Goal: Task Accomplishment & Management: Complete application form

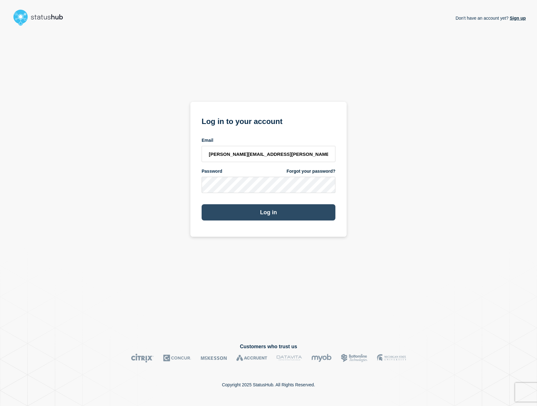
type input "paul.andris@emarsys.com"
click at [261, 214] on button "Log in" at bounding box center [269, 212] width 134 height 16
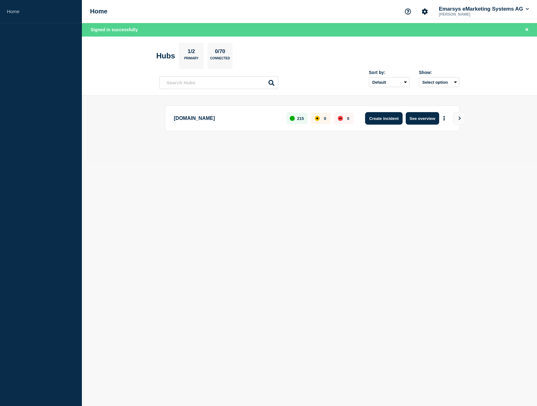
click at [381, 118] on button "Create incident" at bounding box center [383, 118] width 37 height 12
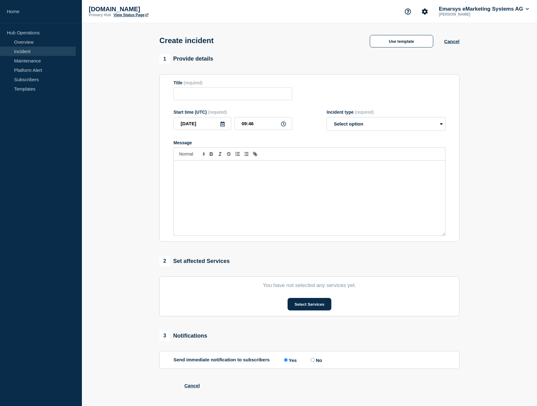
click at [381, 107] on form "Title (required) Start time (UTC) (required) [DATE] 09:46 Incident type (requir…" at bounding box center [309, 158] width 272 height 156
click at [245, 130] on input "09:46" at bounding box center [263, 123] width 58 height 13
click at [258, 127] on input "09:46" at bounding box center [263, 123] width 58 height 13
click at [283, 127] on icon at bounding box center [283, 124] width 5 height 5
click at [286, 126] on input "09:46" at bounding box center [263, 123] width 58 height 13
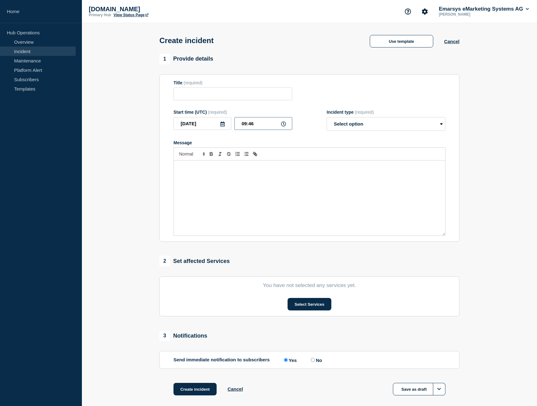
click at [260, 126] on input "09:46" at bounding box center [263, 123] width 58 height 13
click at [256, 126] on input "09:46" at bounding box center [263, 123] width 58 height 13
click at [286, 126] on icon at bounding box center [283, 124] width 5 height 5
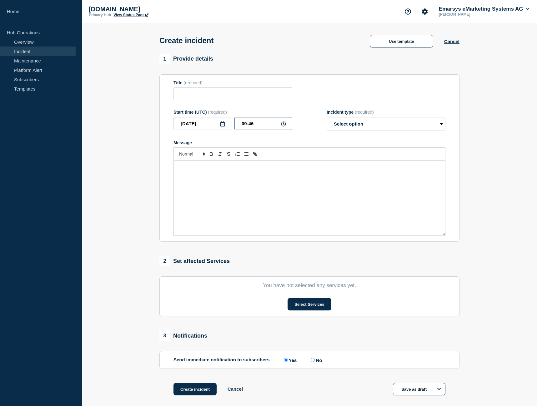
click at [245, 126] on input "09:46" at bounding box center [263, 123] width 58 height 13
drag, startPoint x: 248, startPoint y: 126, endPoint x: 261, endPoint y: 127, distance: 12.5
click at [261, 127] on input "08:46" at bounding box center [263, 123] width 58 height 13
type input "08:00"
click at [327, 117] on select "Select option Investigating Identified Monitoring" at bounding box center [386, 124] width 119 height 14
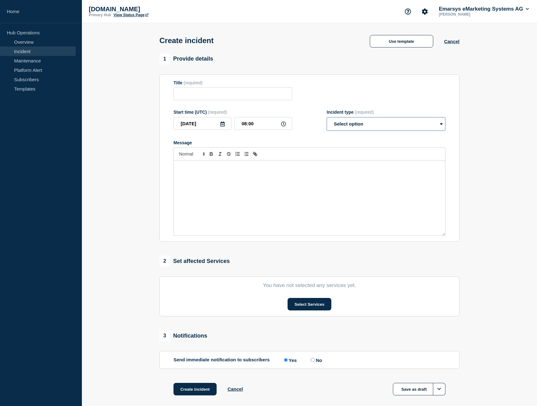
select select "identified"
click option "Identified" at bounding box center [0, 0] width 0 height 0
click at [195, 95] on input "Title" at bounding box center [232, 93] width 119 height 13
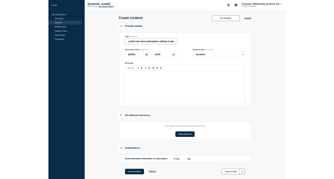
scroll to position [0, 156]
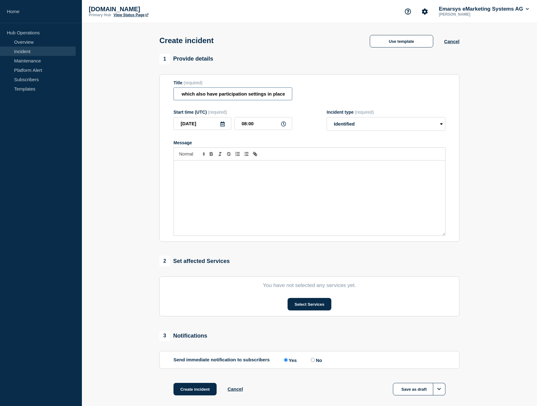
click at [246, 96] on input "delay in programs, starting with "new contact" or "data change" entry which als…" at bounding box center [232, 93] width 119 height 13
type input "delay in programs, starting with "new contact" or "data change" entry which als…"
click at [254, 202] on div "Message" at bounding box center [309, 198] width 271 height 75
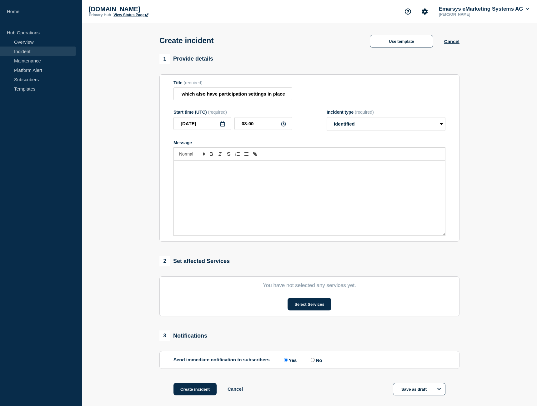
click at [191, 208] on div "Message" at bounding box center [309, 198] width 271 height 75
click at [324, 174] on div "Our monitoring systems have indicated interruptions with AC programs" at bounding box center [309, 198] width 271 height 75
click at [306, 171] on p "Our monitoring systems have indicated interruptions with AC programs ith data c…" at bounding box center [309, 170] width 262 height 12
click at [437, 171] on p "Our monitoring systems have indicated interruptions with AC programs w ith data…" at bounding box center [309, 170] width 262 height 12
click at [241, 175] on span "ith data change or new contact entry nodes and set with participation settings …" at bounding box center [306, 170] width 256 height 10
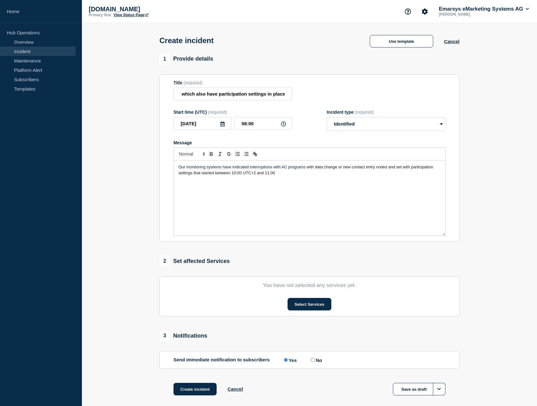
click at [279, 176] on p "Our monitoring systems have indicated interruptions with AC programs w ith data…" at bounding box center [309, 170] width 262 height 12
click at [249, 195] on div "Our monitoring systems have indicated interruptions with AC programs w ith data…" at bounding box center [309, 198] width 271 height 75
click at [182, 187] on p "YOu may experience delays in processing contacts" at bounding box center [309, 185] width 262 height 6
click at [277, 187] on p "You may experience delays in processing contacts" at bounding box center [309, 185] width 262 height 6
click at [322, 187] on p "You may experience delays in processing contacts when the above conditionsa re …" at bounding box center [309, 185] width 262 height 6
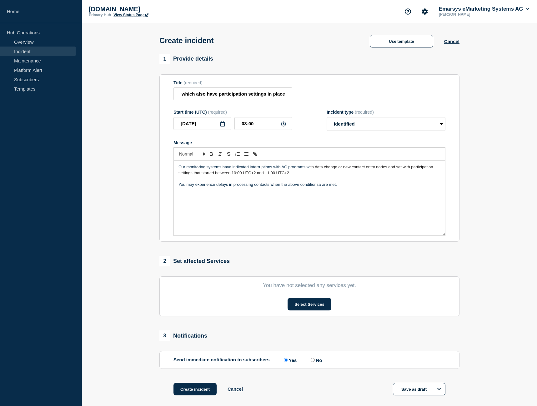
click at [285, 203] on div "Our monitoring systems have indicated interruptions with AC programs w ith data…" at bounding box center [309, 198] width 271 height 75
click at [275, 224] on div "Our monitoring systems have indicated interruptions with AC programs w ith data…" at bounding box center [309, 198] width 271 height 75
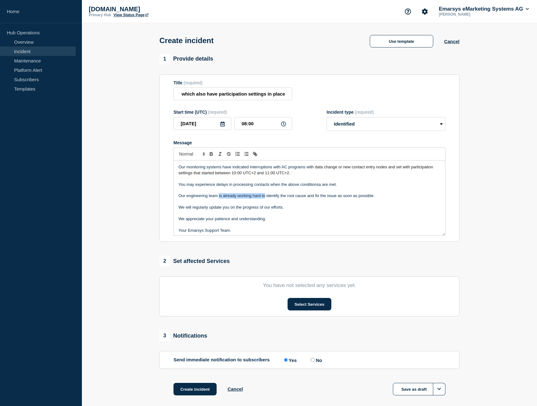
drag, startPoint x: 265, startPoint y: 199, endPoint x: 218, endPoint y: 198, distance: 46.6
click at [218, 198] on p "Our engineering team is already working hard to identify the root cause and fix…" at bounding box center [309, 196] width 262 height 6
click at [254, 199] on p "Our engineering team has already identify the root cause and fix the issue as s…" at bounding box center [309, 196] width 262 height 6
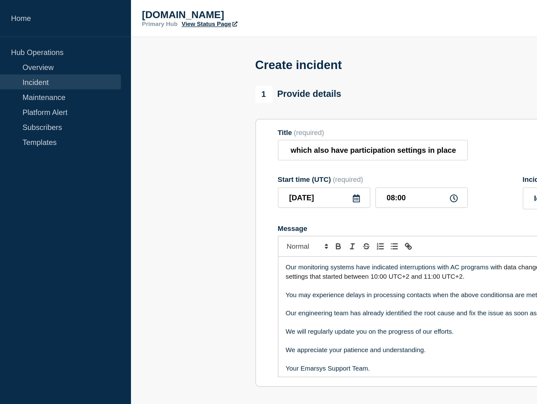
scroll to position [0, 156]
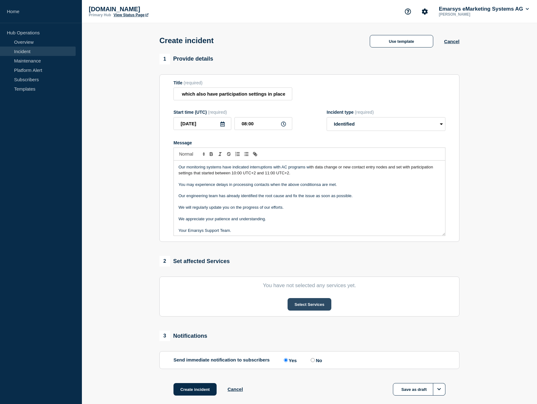
click at [325, 306] on button "Select Services" at bounding box center [308, 304] width 43 height 12
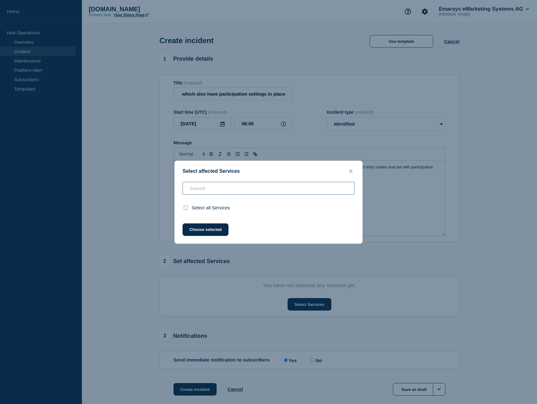
click at [234, 187] on input "text" at bounding box center [268, 188] width 172 height 13
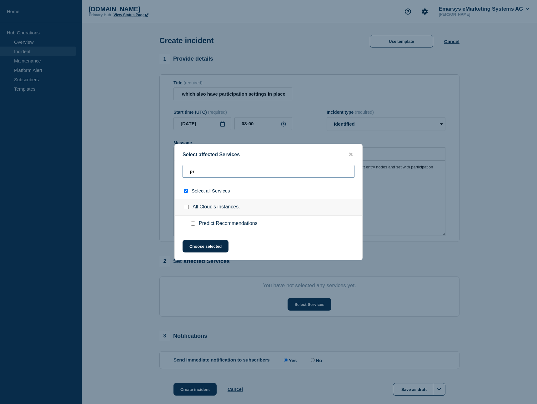
type input "pro"
checkbox input "true"
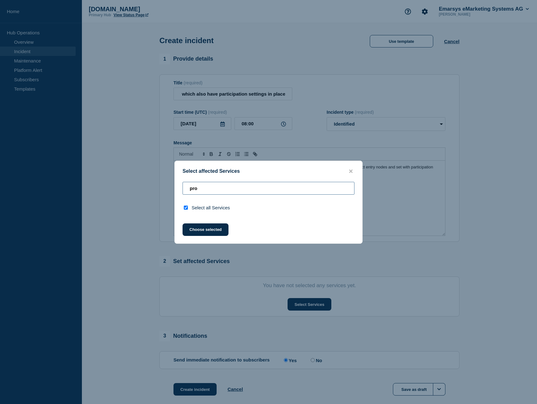
type input "pr"
checkbox input "false"
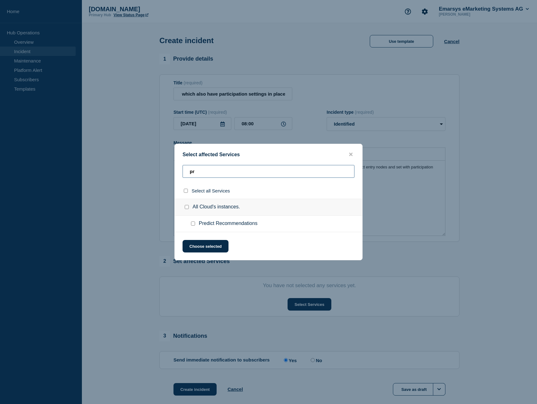
type input "p"
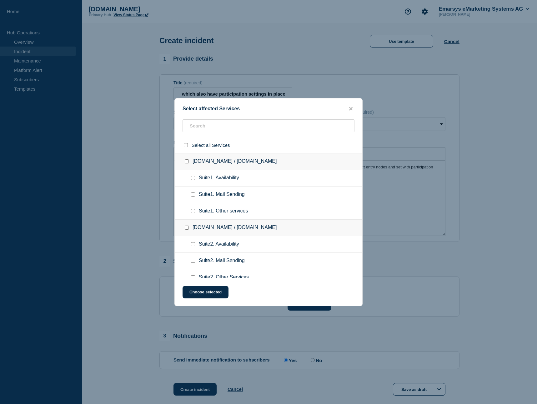
scroll to position [32, 0]
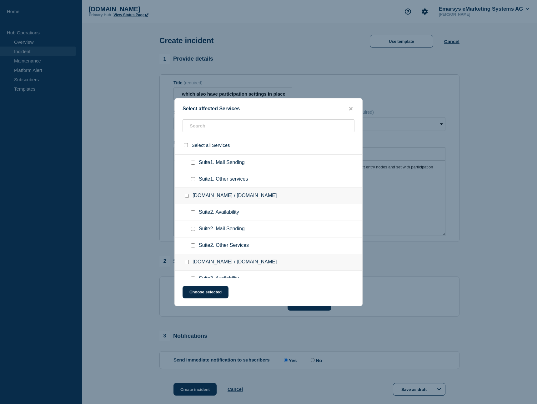
click at [193, 247] on input "Suite2. Other Services checkbox" at bounding box center [193, 245] width 4 height 4
checkbox input "true"
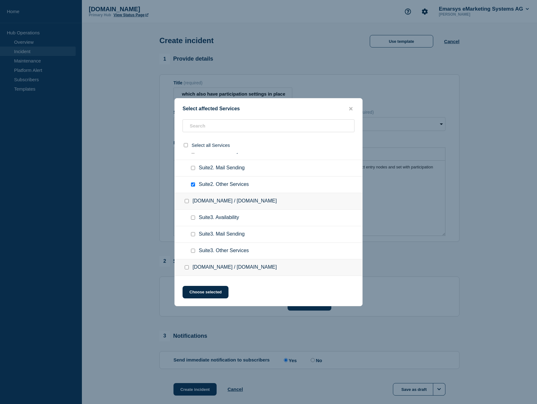
scroll to position [96, 0]
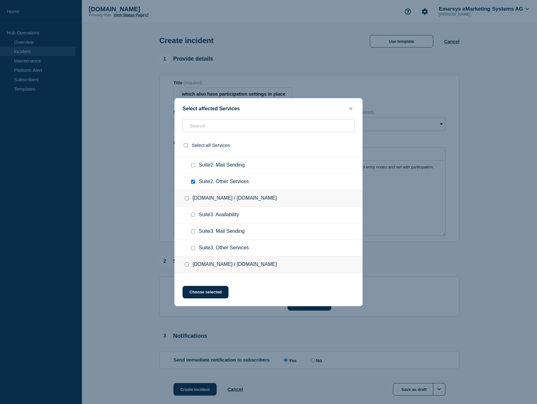
click at [192, 250] on input "Suite3. Other Services checkbox" at bounding box center [193, 248] width 4 height 4
checkbox input "true"
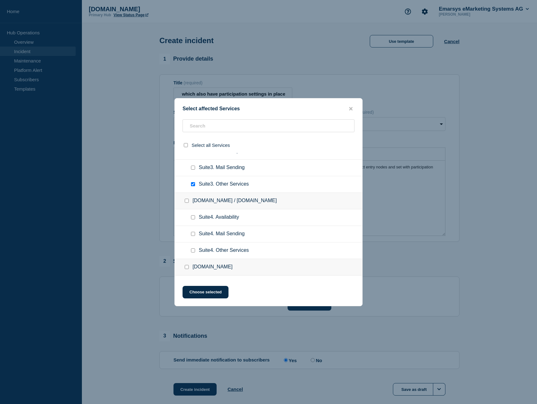
scroll to position [223, 0]
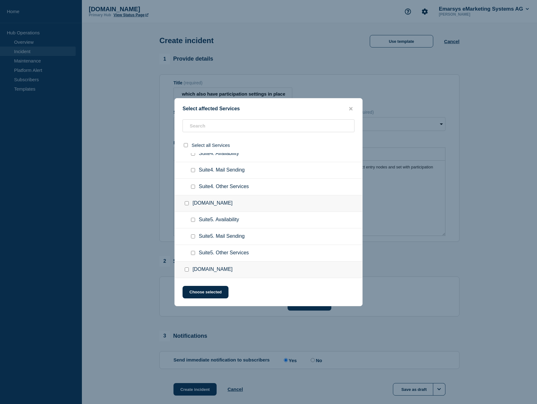
click at [192, 255] on input "Suite5. Other Services checkbox" at bounding box center [193, 253] width 4 height 4
checkbox input "true"
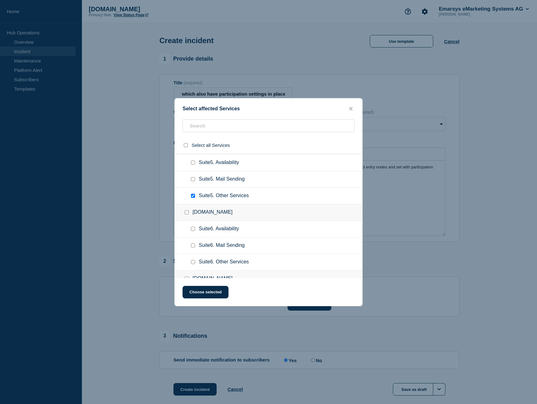
scroll to position [287, 0]
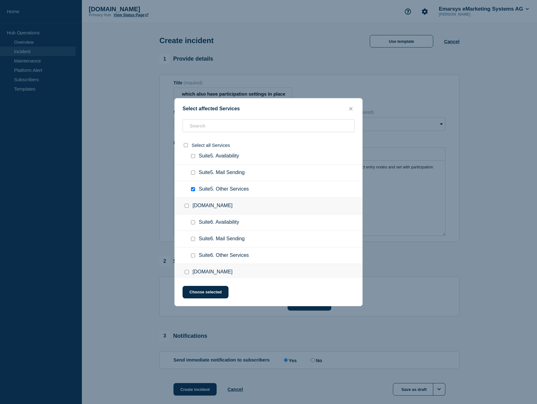
click at [194, 257] on input "Suite6. Other Services checkbox" at bounding box center [193, 255] width 4 height 4
checkbox input "true"
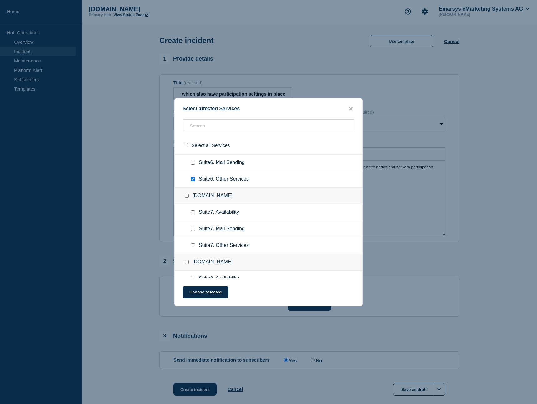
scroll to position [382, 0]
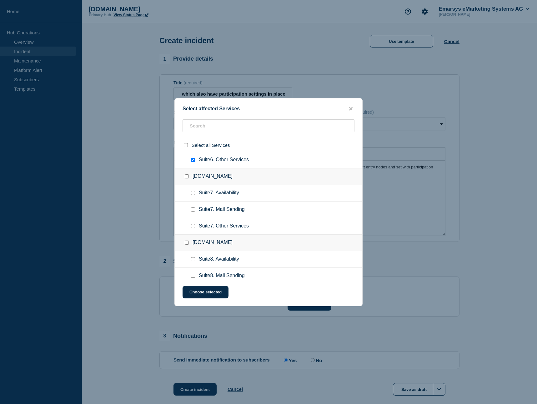
click at [192, 227] on input "Suite7. Other Services checkbox" at bounding box center [193, 226] width 4 height 4
checkbox input "true"
click at [192, 230] on input "Suite8. Other Services checkbox" at bounding box center [193, 229] width 4 height 4
checkbox input "true"
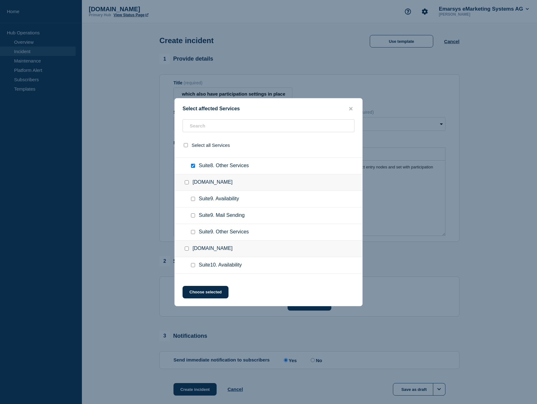
scroll to position [510, 0]
click at [194, 232] on input "Suite9. Other Services checkbox" at bounding box center [193, 231] width 4 height 4
checkbox input "true"
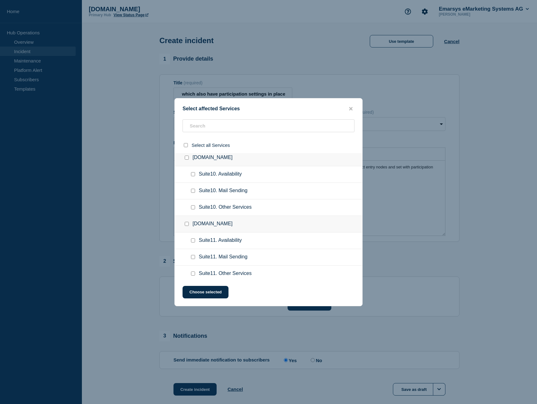
scroll to position [637, 0]
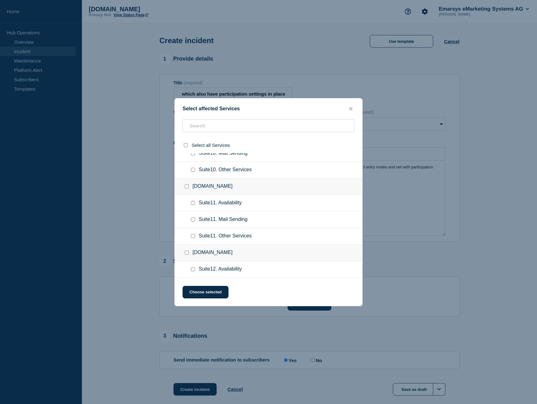
click at [192, 171] on input "Suite10. Other Services checkbox" at bounding box center [193, 170] width 4 height 4
checkbox input "true"
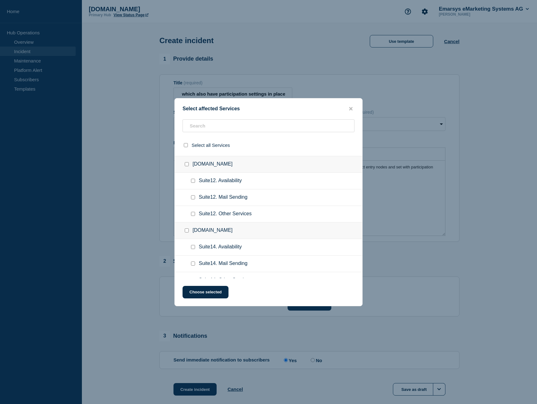
scroll to position [701, 0]
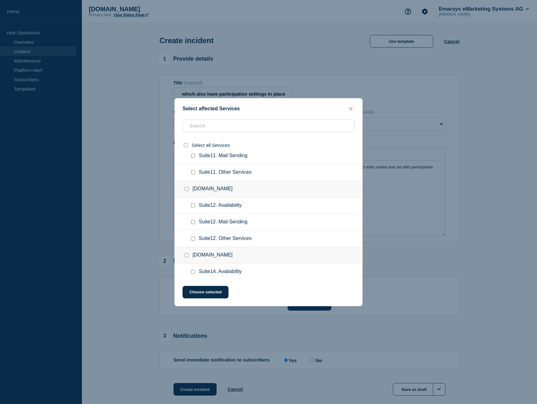
click at [195, 174] on input "Suite11. Other Services checkbox" at bounding box center [193, 172] width 4 height 4
checkbox input "true"
click at [193, 240] on input "Suite12. Other Services checkbox" at bounding box center [193, 239] width 4 height 4
checkbox input "true"
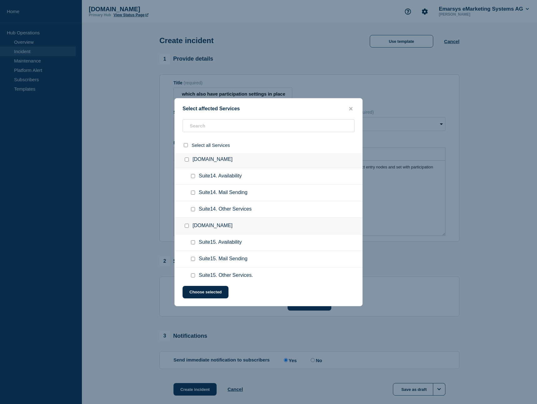
drag, startPoint x: 192, startPoint y: 276, endPoint x: 196, endPoint y: 274, distance: 3.4
click at [193, 275] on input "Suite15. Other Services. checkbox" at bounding box center [193, 275] width 4 height 4
checkbox input "true"
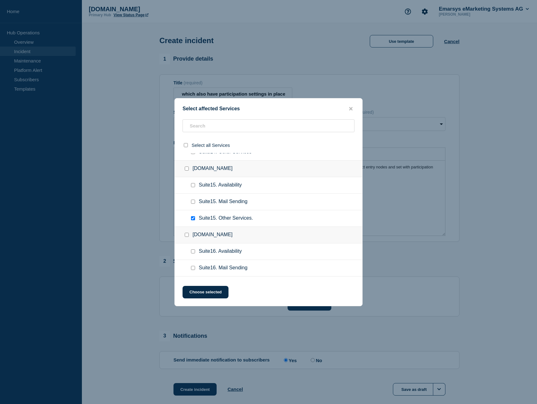
scroll to position [924, 0]
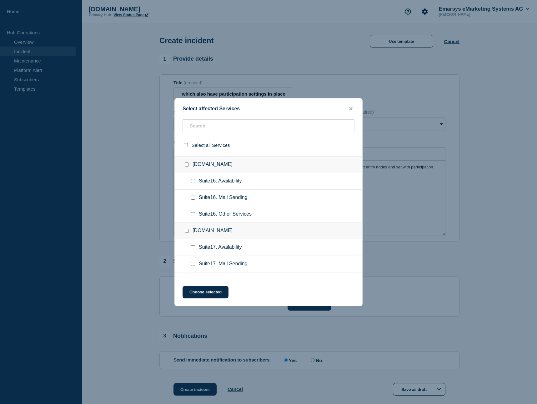
click at [193, 216] on input "Suite16. Other Services checkbox" at bounding box center [193, 214] width 4 height 4
checkbox input "true"
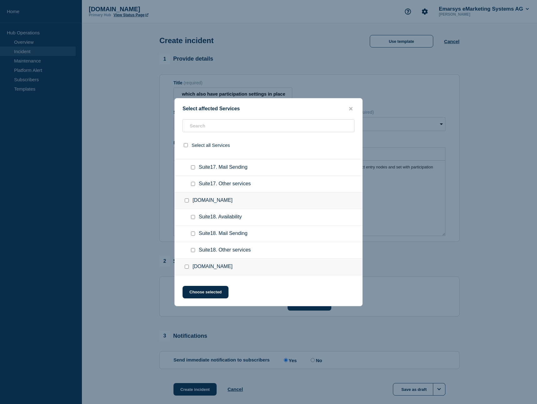
scroll to position [1020, 0]
click at [193, 185] on input "Suite17. Other services checkbox" at bounding box center [193, 185] width 4 height 4
checkbox input "true"
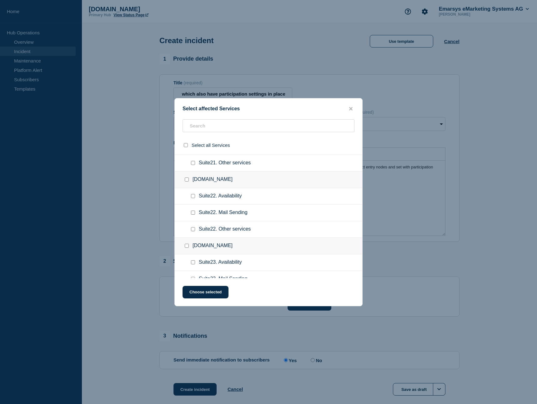
scroll to position [1434, 0]
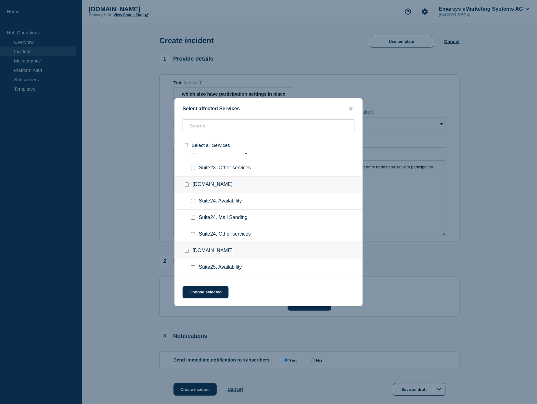
drag, startPoint x: 194, startPoint y: 234, endPoint x: 265, endPoint y: 234, distance: 71.6
click at [194, 235] on input "Suite24. Other services checkbox" at bounding box center [193, 234] width 4 height 4
checkbox input "true"
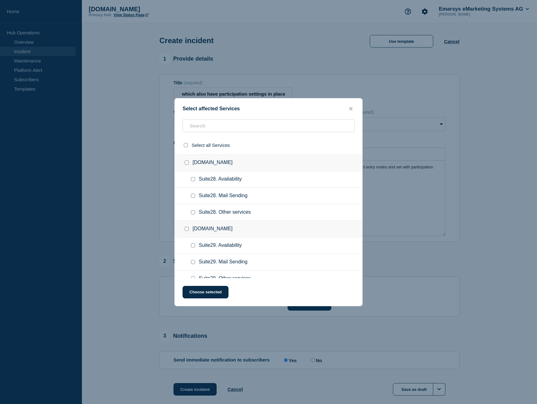
scroll to position [1753, 0]
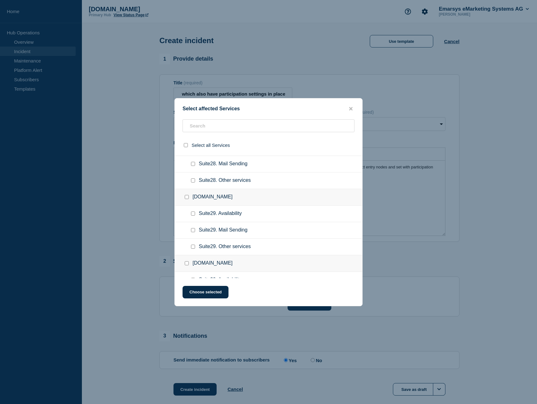
click at [192, 248] on input "Suite29. Other services checkbox" at bounding box center [193, 247] width 4 height 4
checkbox input "true"
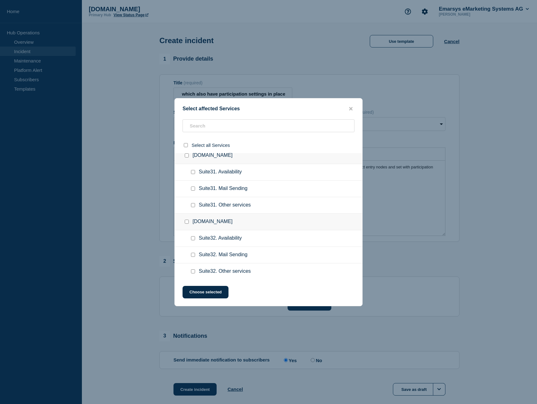
scroll to position [1912, 0]
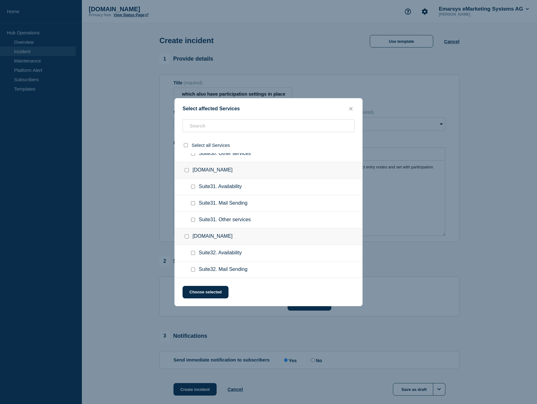
click at [192, 154] on input "Suite30. Other services checkbox" at bounding box center [193, 154] width 4 height 4
checkbox input "true"
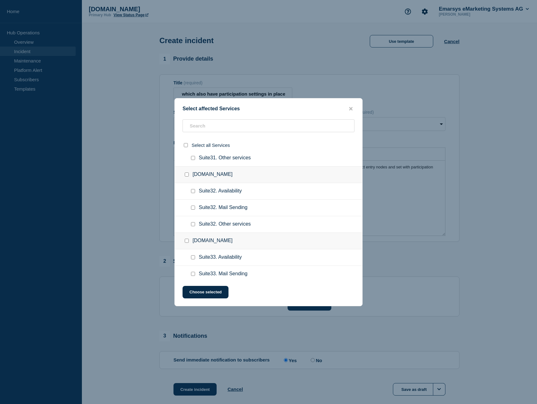
scroll to position [1976, 0]
click at [192, 227] on input "Suite33. Other services checkbox" at bounding box center [193, 225] width 4 height 4
checkbox input "true"
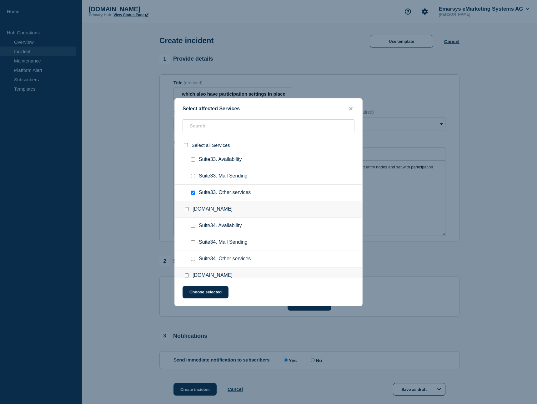
scroll to position [2104, 0]
click at [193, 229] on input "Suite34. Other services checkbox" at bounding box center [193, 227] width 4 height 4
checkbox input "true"
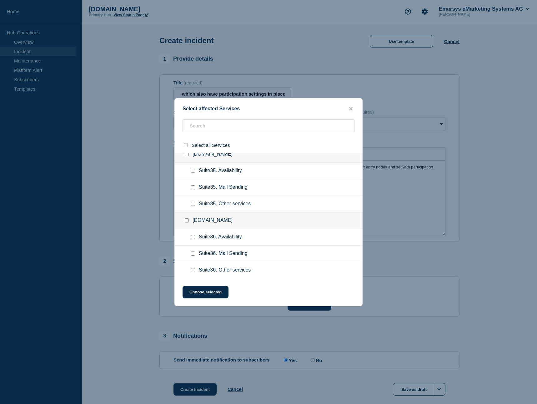
scroll to position [2199, 0]
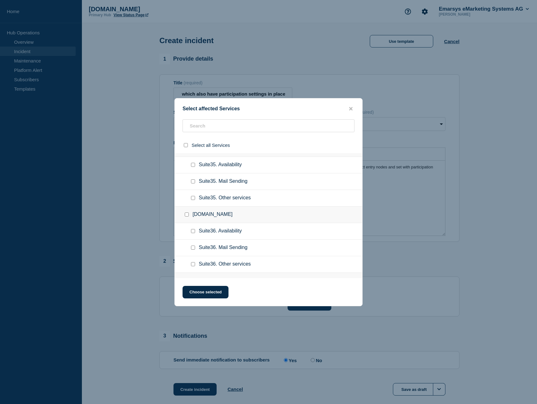
click at [192, 265] on input "Suite36. Other services checkbox" at bounding box center [193, 264] width 4 height 4
checkbox input "true"
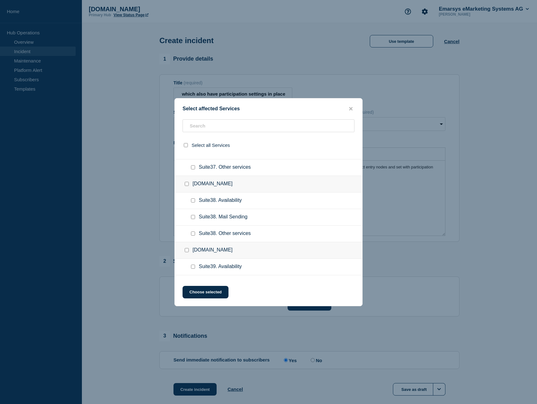
scroll to position [2391, 0]
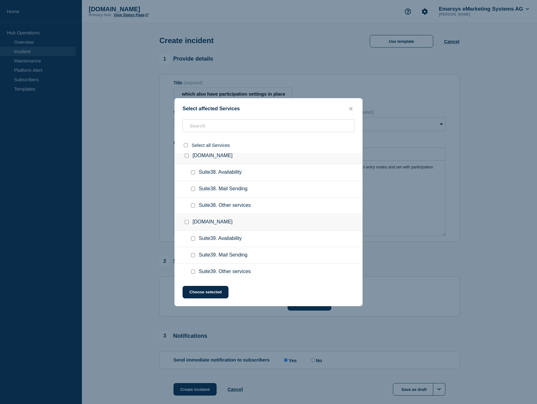
click at [194, 207] on input "Suite38. Other services checkbox" at bounding box center [193, 205] width 4 height 4
checkbox input "true"
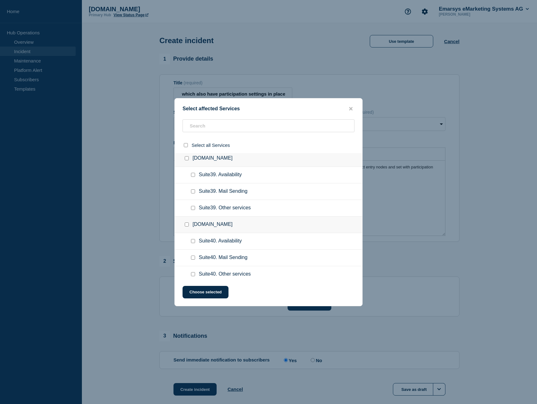
scroll to position [2486, 0]
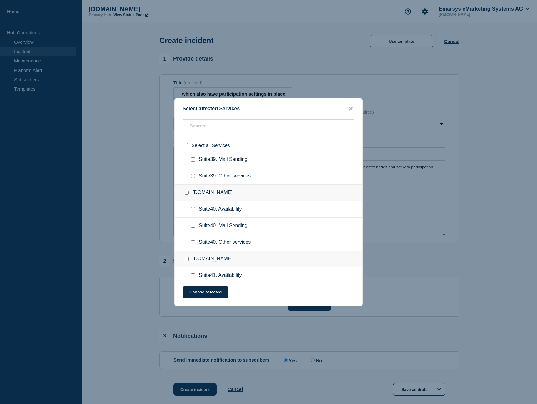
click at [194, 246] on div at bounding box center [194, 242] width 9 height 6
click at [192, 244] on input "Suite40. Other services checkbox" at bounding box center [193, 242] width 4 height 4
checkbox input "true"
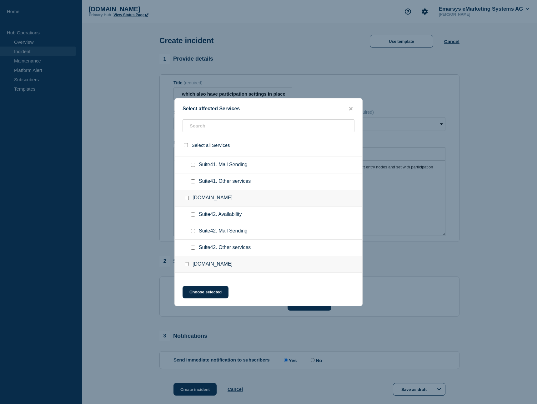
scroll to position [2614, 0]
click at [193, 249] on input "Suite42. Other services checkbox" at bounding box center [193, 247] width 4 height 4
checkbox input "true"
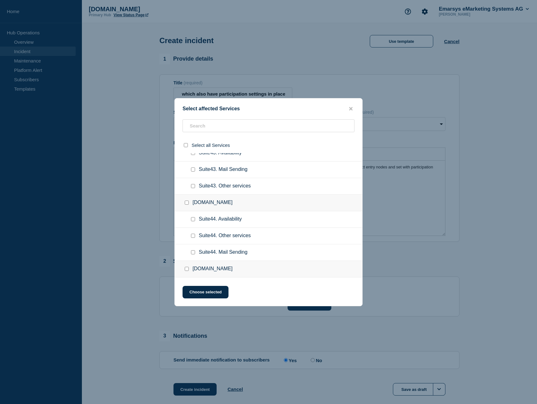
scroll to position [2805, 0]
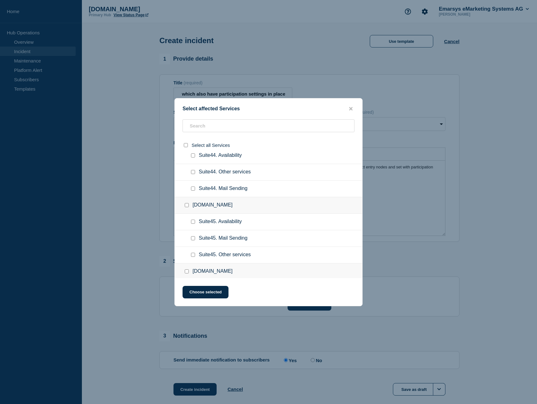
click at [194, 255] on input "Suite45. Other services checkbox" at bounding box center [193, 255] width 4 height 4
checkbox input "true"
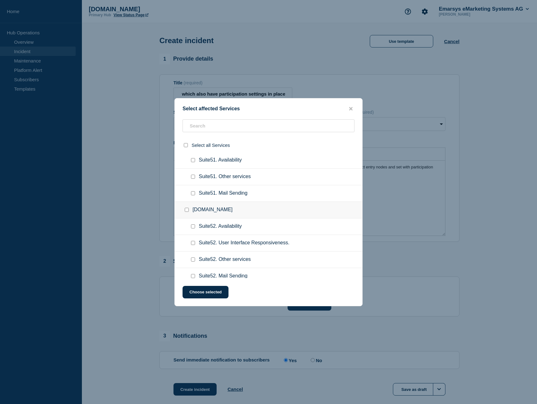
scroll to position [3379, 0]
click at [193, 228] on input "Suite52. Other services checkbox" at bounding box center [193, 228] width 4 height 4
checkbox input "true"
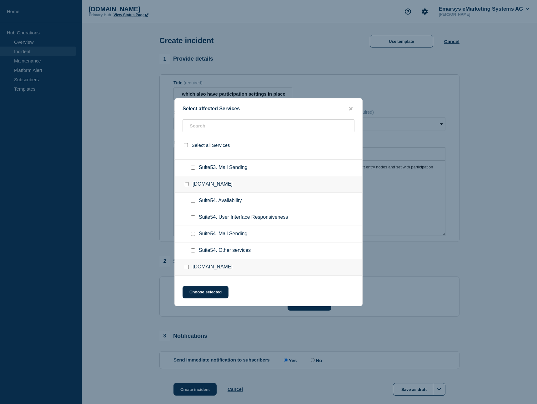
click at [194, 252] on input "Suite54. Other services checkbox" at bounding box center [193, 250] width 4 height 4
checkbox input "true"
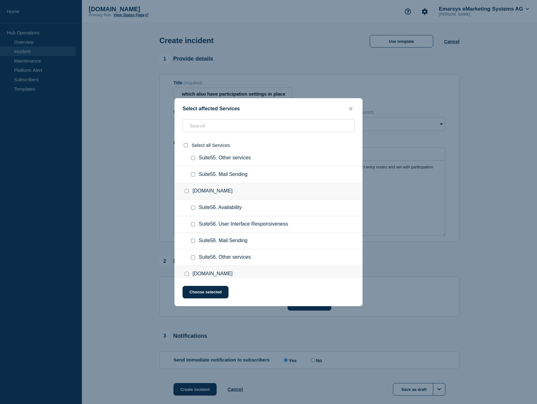
scroll to position [3729, 0]
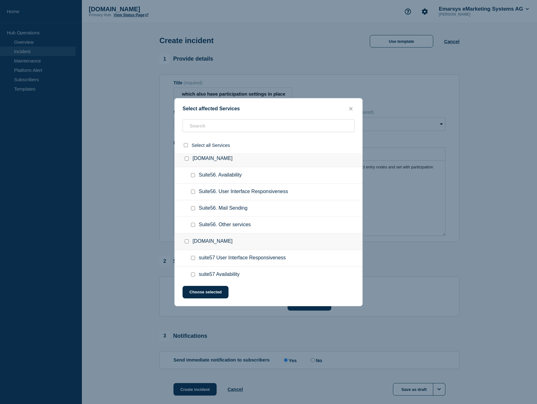
click at [193, 227] on input "Suite56. Other services checkbox" at bounding box center [193, 225] width 4 height 4
checkbox input "true"
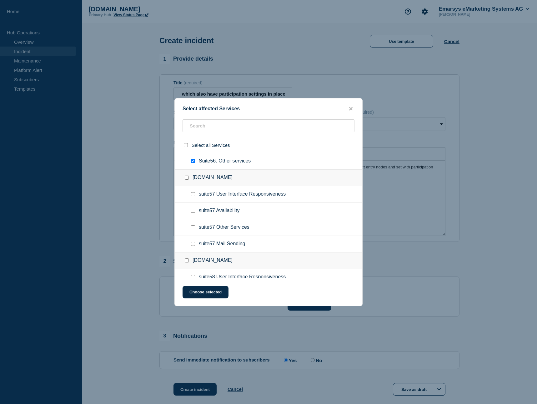
click at [193, 228] on input "suite57 Other Services checkbox" at bounding box center [193, 227] width 4 height 4
checkbox input "true"
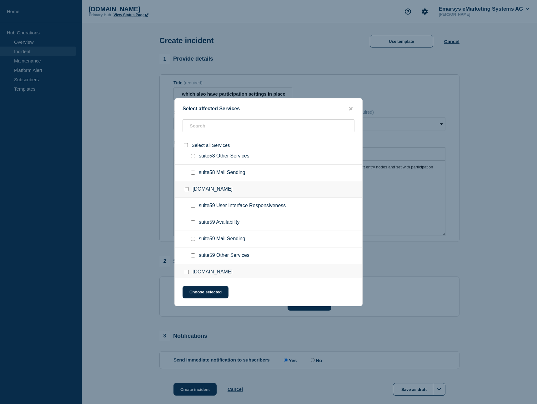
scroll to position [3921, 0]
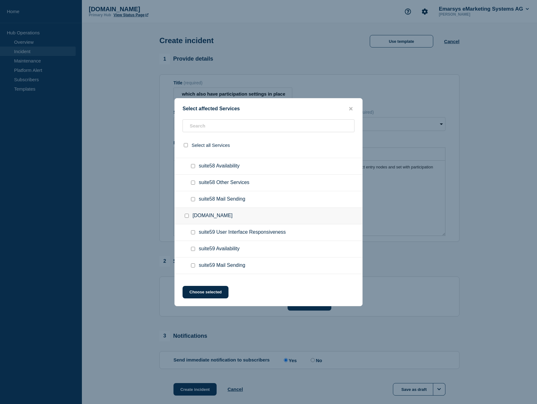
click at [192, 185] on input "suite58 Other Services checkbox" at bounding box center [193, 183] width 4 height 4
checkbox input "true"
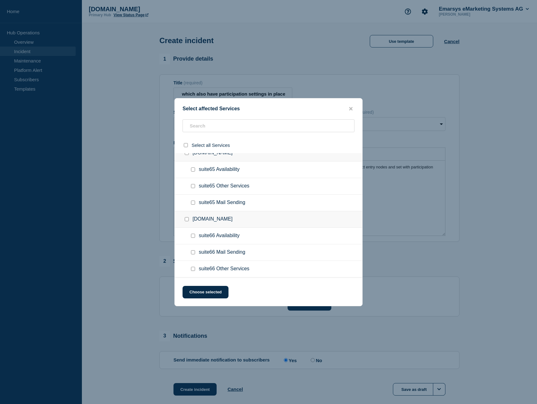
scroll to position [4271, 0]
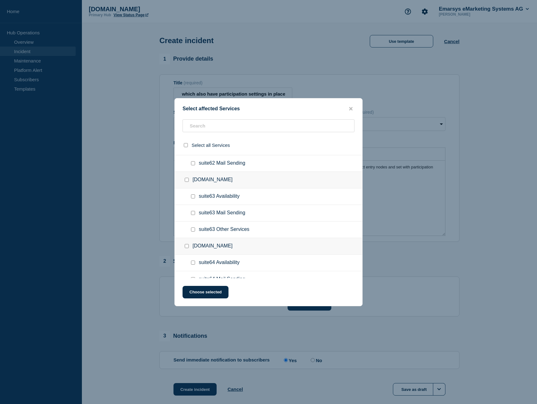
click at [194, 232] on input "suite63 Other Services checkbox" at bounding box center [193, 229] width 4 height 4
checkbox input "true"
click at [220, 295] on button "Choose selected" at bounding box center [205, 292] width 46 height 12
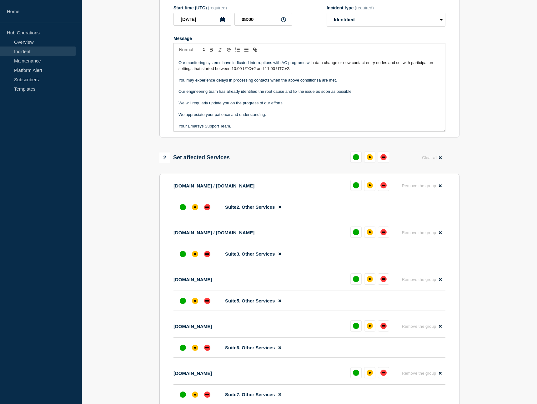
scroll to position [80, 0]
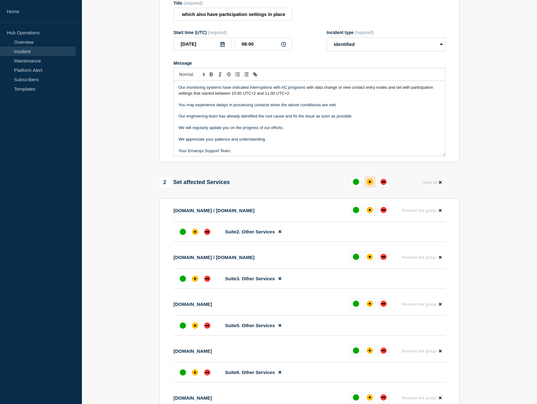
click at [372, 187] on button at bounding box center [369, 181] width 11 height 11
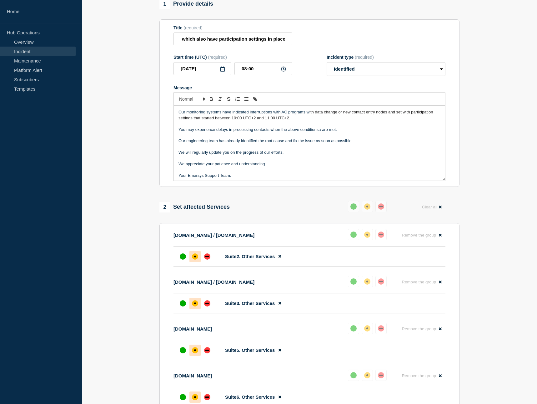
scroll to position [49, 0]
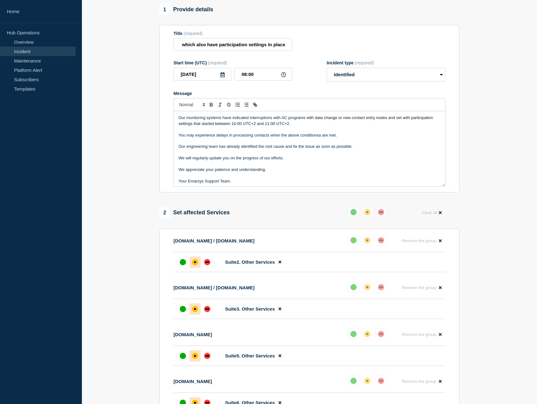
click at [320, 138] on p "You may experience delays in processing contacts when the above conditionsa are…" at bounding box center [309, 135] width 262 height 6
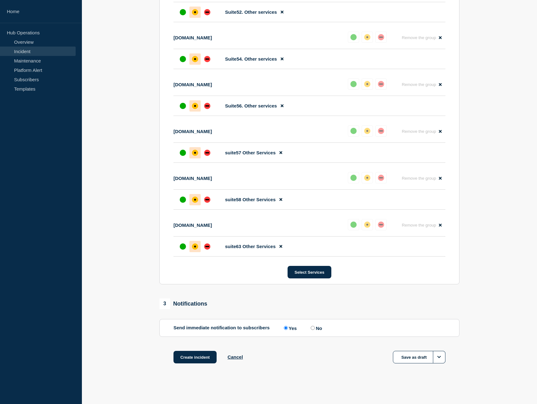
scroll to position [1399, 0]
click at [197, 359] on button "Create incident" at bounding box center [194, 357] width 43 height 12
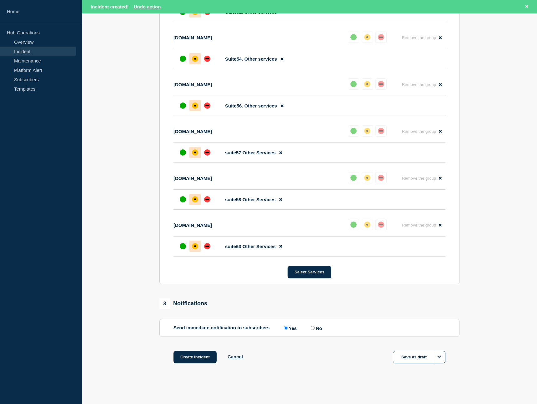
scroll to position [1412, 0]
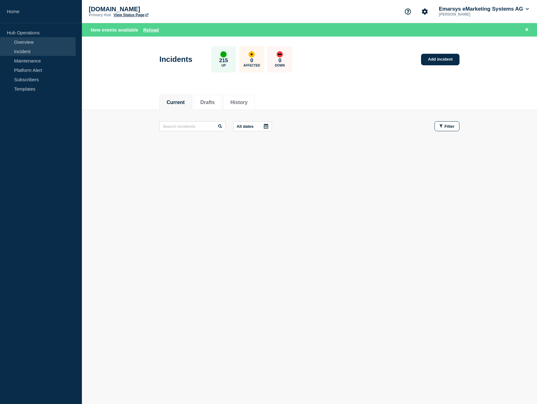
click at [38, 40] on link "Overview" at bounding box center [38, 41] width 76 height 9
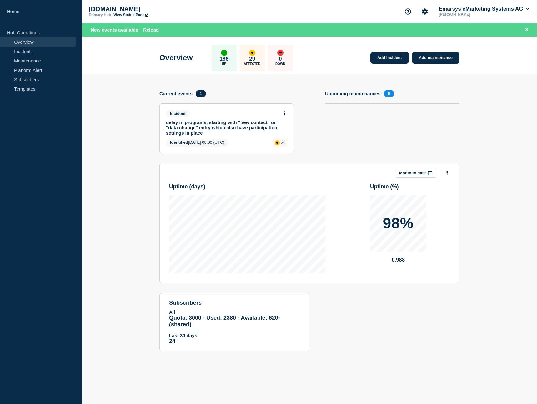
click at [201, 124] on link "delay in programs, starting with "new contact" or "data change" entry which als…" at bounding box center [222, 128] width 113 height 16
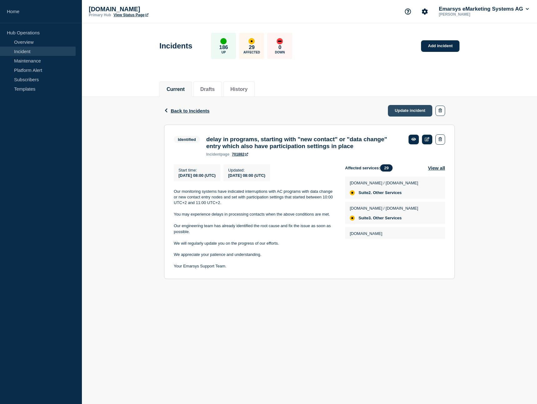
click at [393, 112] on link "Update incident" at bounding box center [410, 111] width 44 height 12
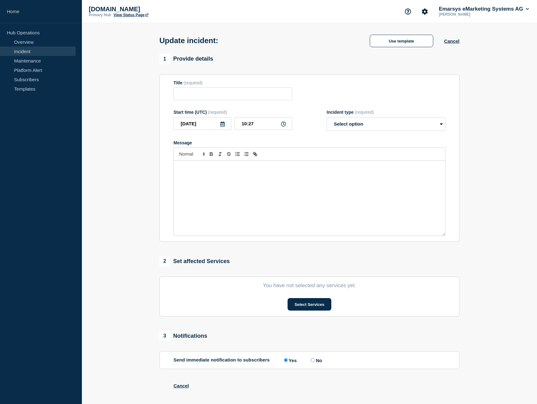
type input "delay in programs, starting with "new contact" or "data change" entry which als…"
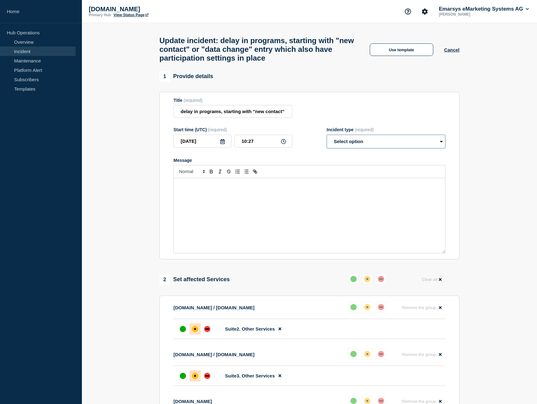
click at [327, 135] on select "Select option Investigating Identified Monitoring Resolved" at bounding box center [386, 142] width 119 height 14
select select "resolved"
click option "Resolved" at bounding box center [0, 0] width 0 height 0
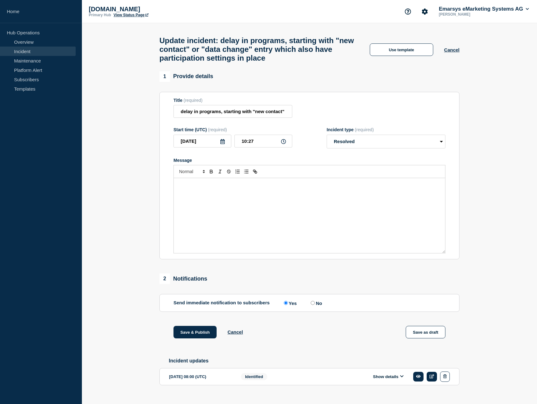
click at [309, 214] on div "Message" at bounding box center [309, 215] width 271 height 75
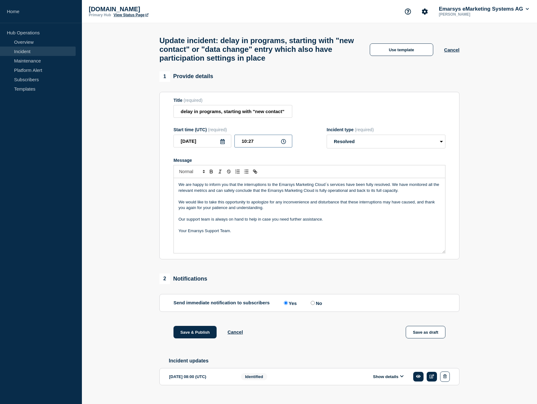
drag, startPoint x: 253, startPoint y: 146, endPoint x: 249, endPoint y: 146, distance: 4.1
click at [249, 146] on input "10:27" at bounding box center [263, 141] width 58 height 13
click at [267, 147] on input "10:27" at bounding box center [263, 141] width 58 height 13
click at [197, 337] on button "Save & Publish" at bounding box center [194, 332] width 43 height 12
